Goal: Transaction & Acquisition: Purchase product/service

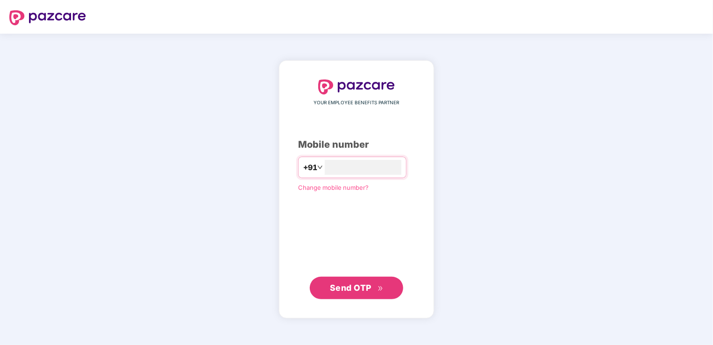
type input "**********"
click at [329, 283] on button "Send OTP" at bounding box center [356, 287] width 93 height 22
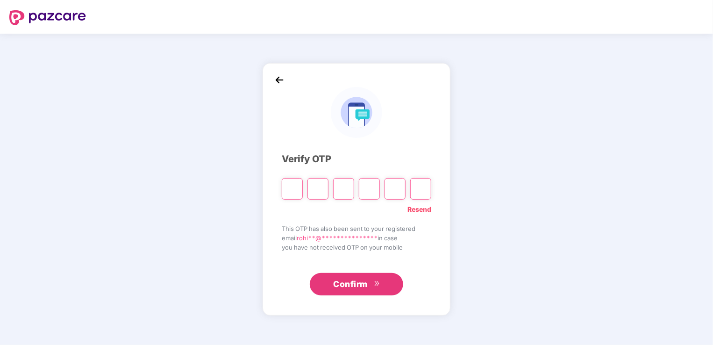
type input "*"
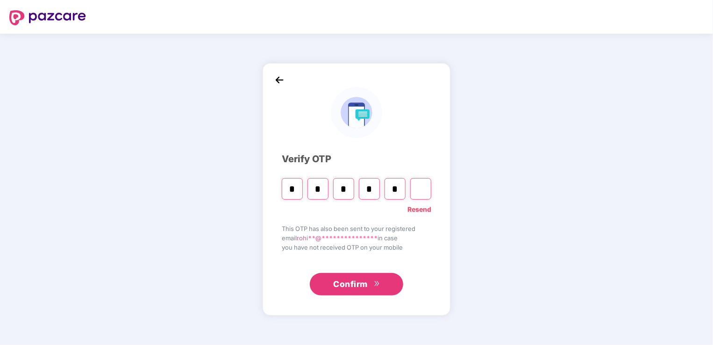
type input "*"
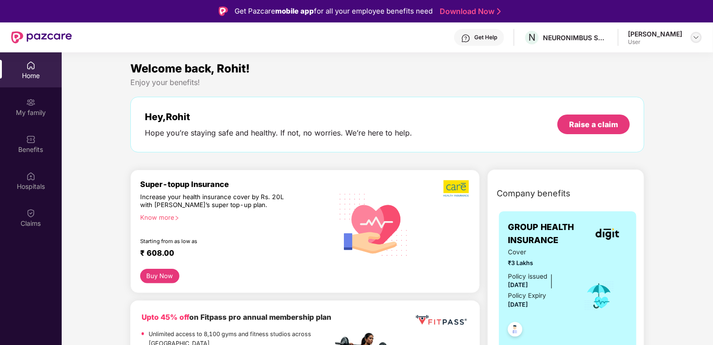
click at [698, 36] on img at bounding box center [695, 37] width 7 height 7
click at [33, 104] on img at bounding box center [30, 102] width 9 height 9
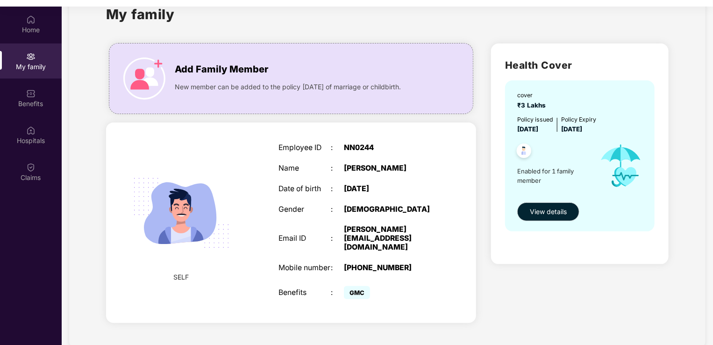
scroll to position [52, 0]
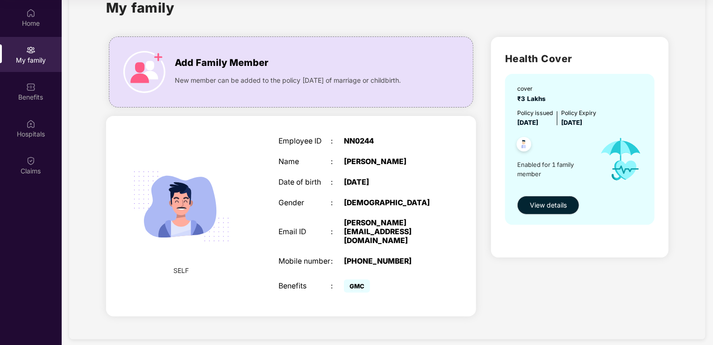
click at [353, 279] on span "GMC" at bounding box center [357, 285] width 26 height 13
click at [525, 206] on button "View details" at bounding box center [548, 205] width 62 height 19
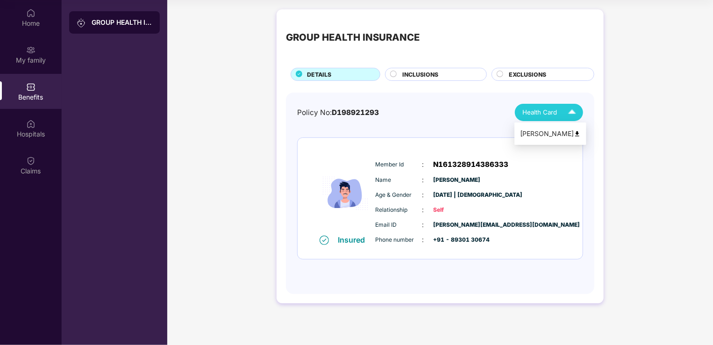
click at [557, 113] on div "Health Card" at bounding box center [551, 112] width 58 height 16
click at [552, 136] on div "[PERSON_NAME]" at bounding box center [550, 133] width 61 height 10
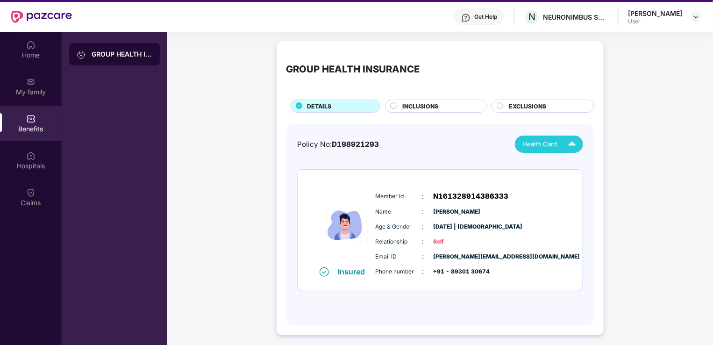
scroll to position [18, 0]
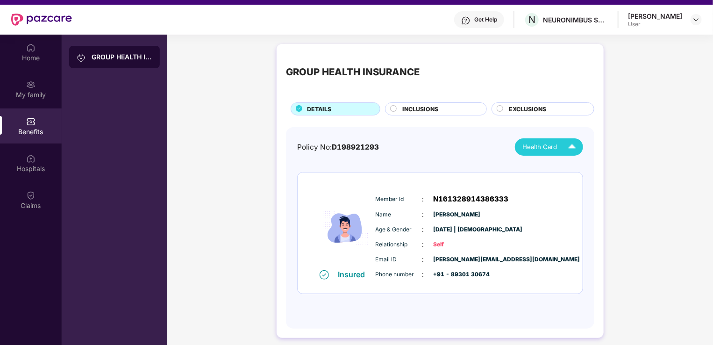
click at [442, 114] on div "INCLUSIONS" at bounding box center [440, 110] width 84 height 10
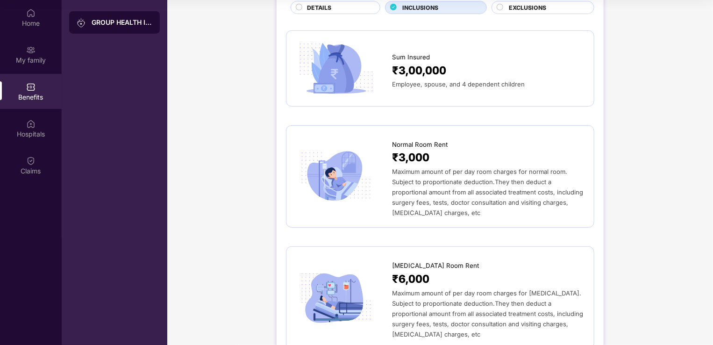
scroll to position [0, 0]
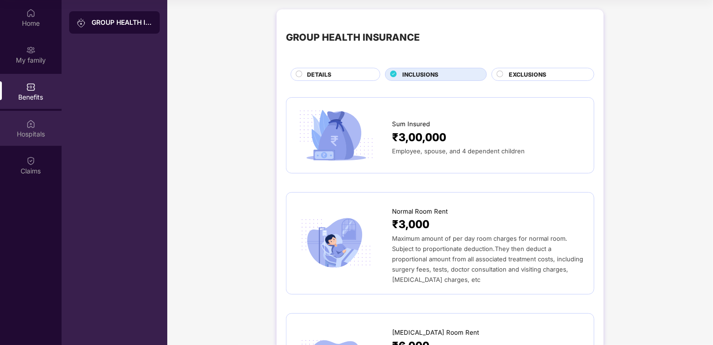
click at [43, 115] on div "Hospitals" at bounding box center [31, 128] width 62 height 35
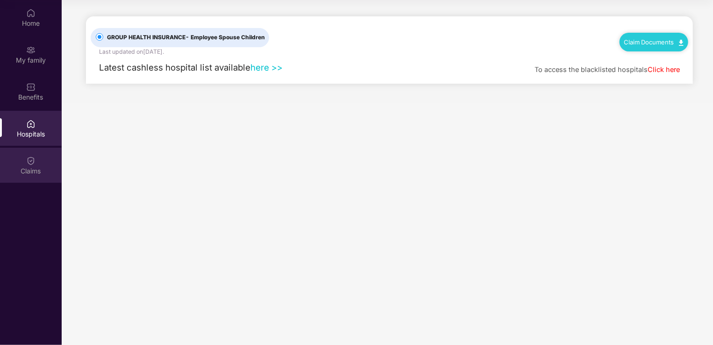
click at [26, 165] on div "Claims" at bounding box center [31, 165] width 62 height 35
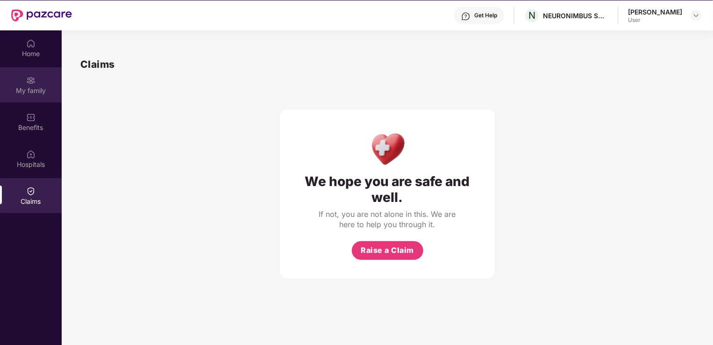
scroll to position [21, 0]
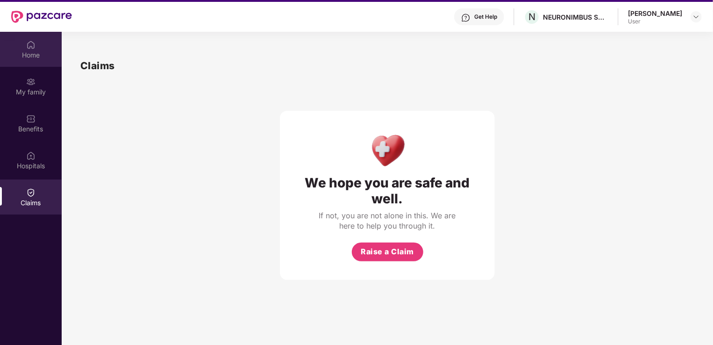
click at [39, 43] on div "Home" at bounding box center [31, 49] width 62 height 35
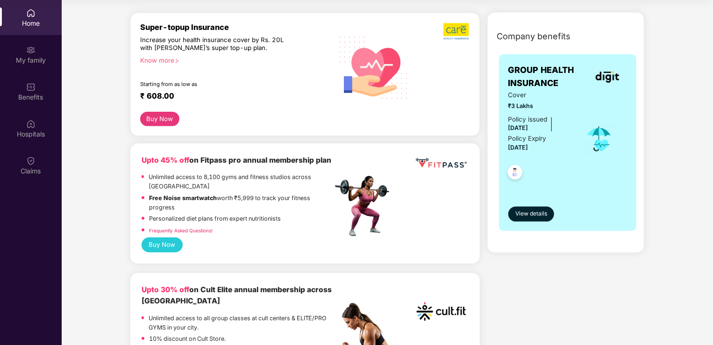
scroll to position [105, 0]
click at [164, 243] on button "Buy Now" at bounding box center [162, 244] width 41 height 15
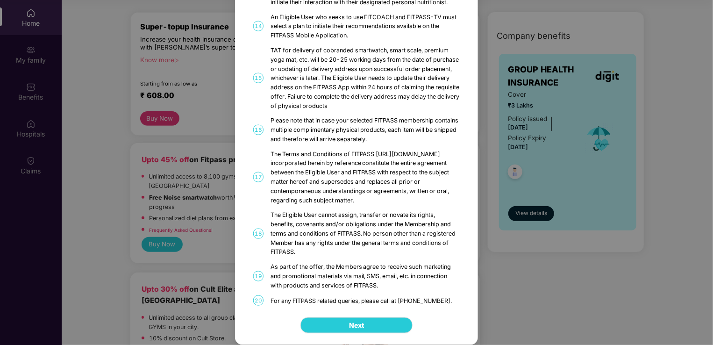
scroll to position [520, 0]
click at [339, 317] on button "Next" at bounding box center [356, 325] width 112 height 16
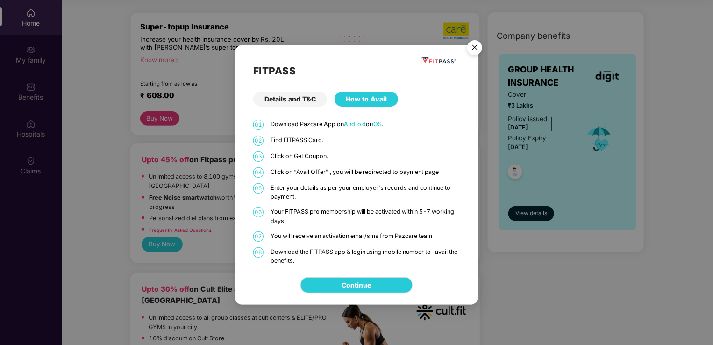
scroll to position [0, 0]
click at [472, 51] on img "Close" at bounding box center [475, 49] width 26 height 26
